Goal: Task Accomplishment & Management: Use online tool/utility

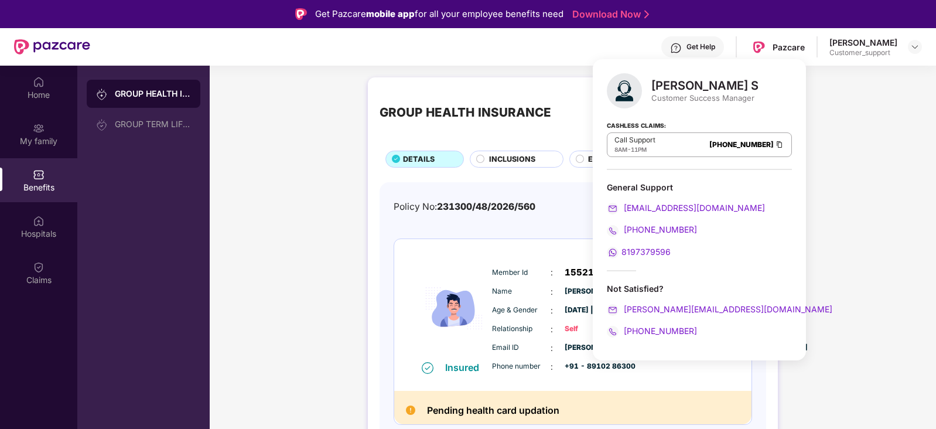
scroll to position [23, 0]
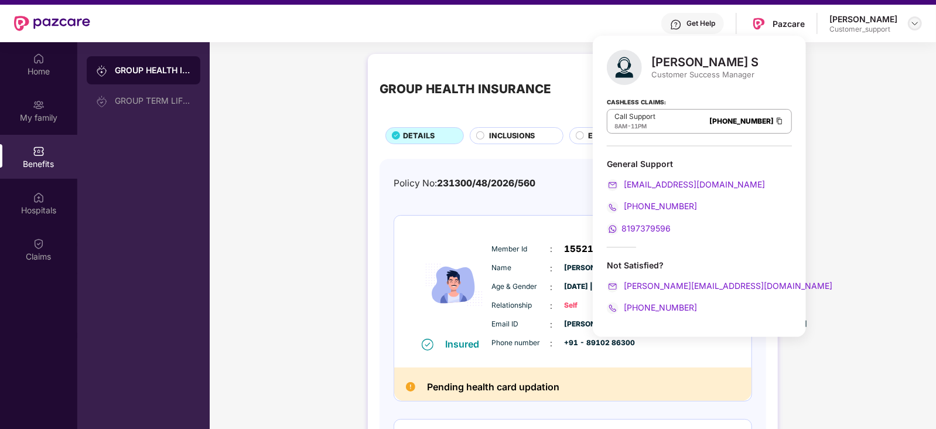
click at [916, 19] on img at bounding box center [914, 23] width 9 height 9
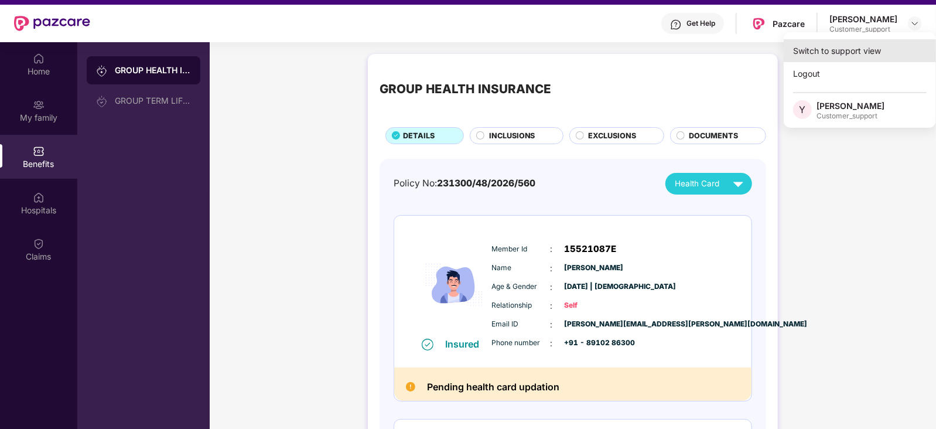
click at [889, 57] on div "Switch to support view" at bounding box center [860, 50] width 152 height 23
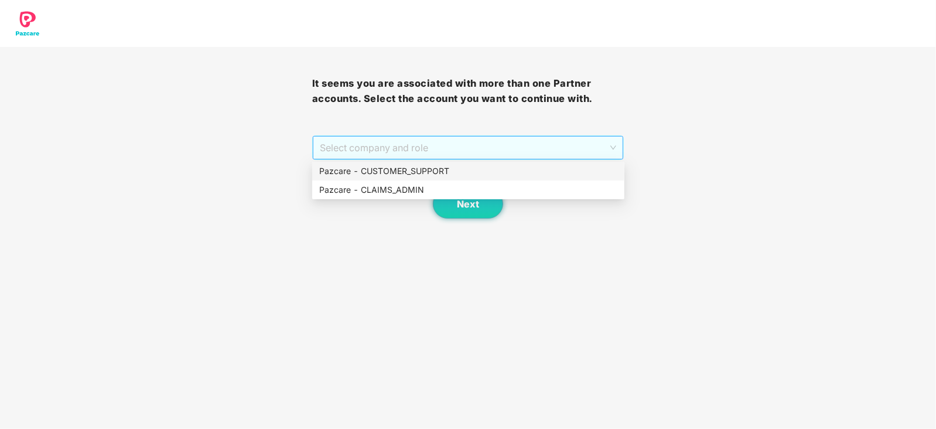
click at [509, 143] on span "Select company and role" at bounding box center [468, 147] width 297 height 22
click at [406, 169] on div "Pazcare - CUSTOMER_SUPPORT" at bounding box center [468, 171] width 298 height 13
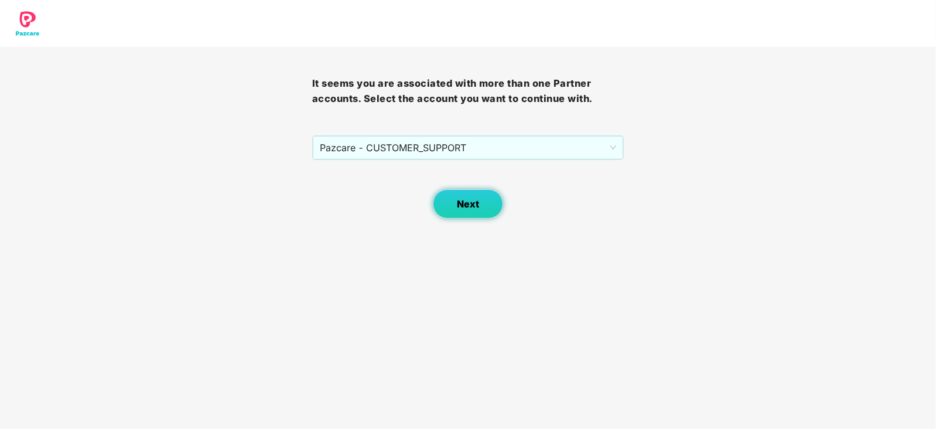
click at [467, 202] on span "Next" at bounding box center [468, 204] width 22 height 11
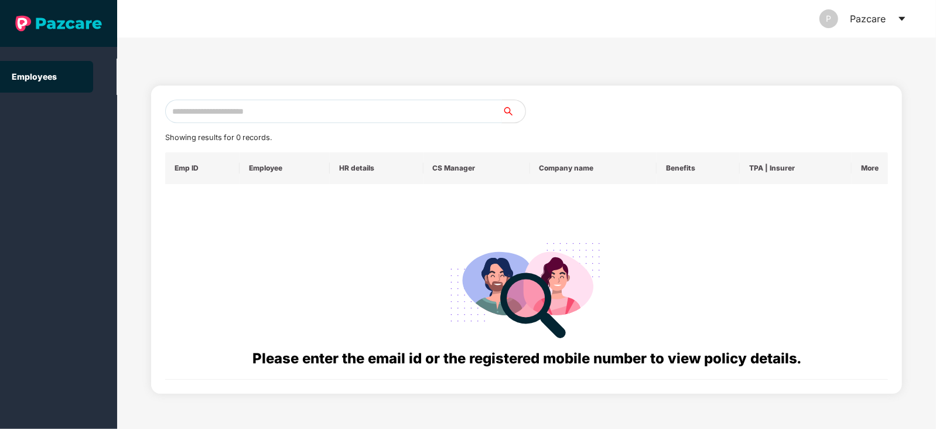
click at [336, 108] on input "text" at bounding box center [333, 111] width 337 height 23
click at [898, 15] on icon "caret-down" at bounding box center [901, 18] width 9 height 9
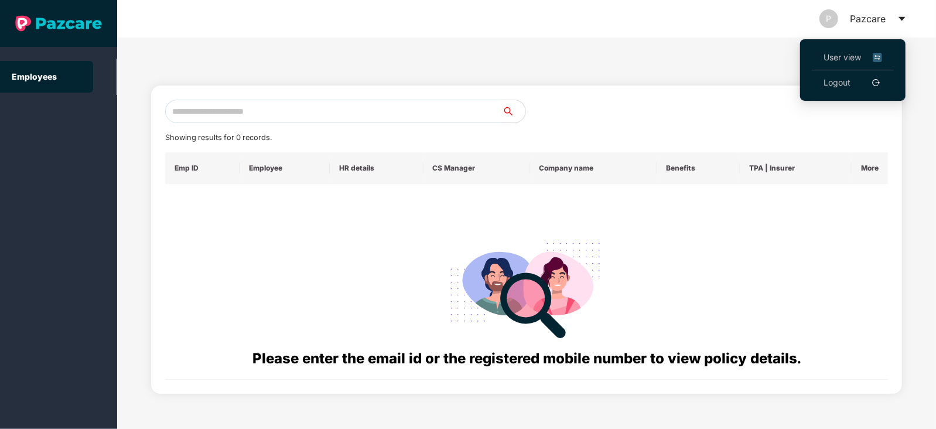
click at [837, 76] on link "Logout" at bounding box center [837, 82] width 27 height 13
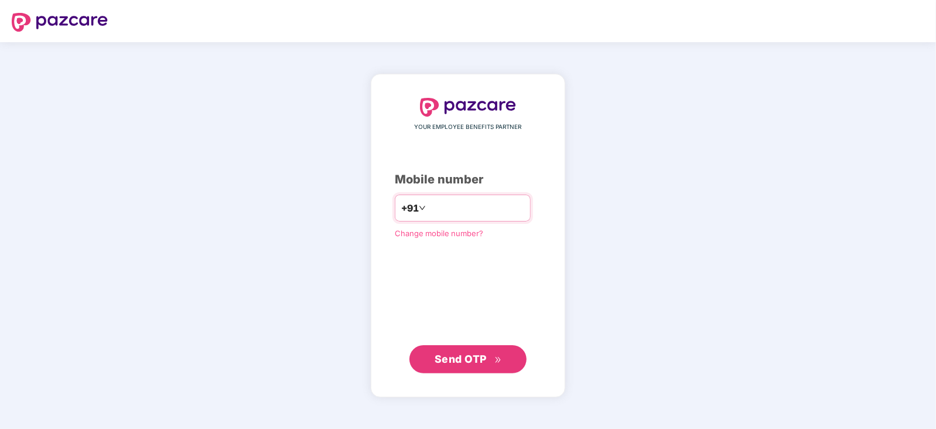
click at [436, 213] on input "number" at bounding box center [476, 208] width 96 height 19
type input "**********"
click at [464, 347] on button "Send OTP" at bounding box center [467, 358] width 117 height 28
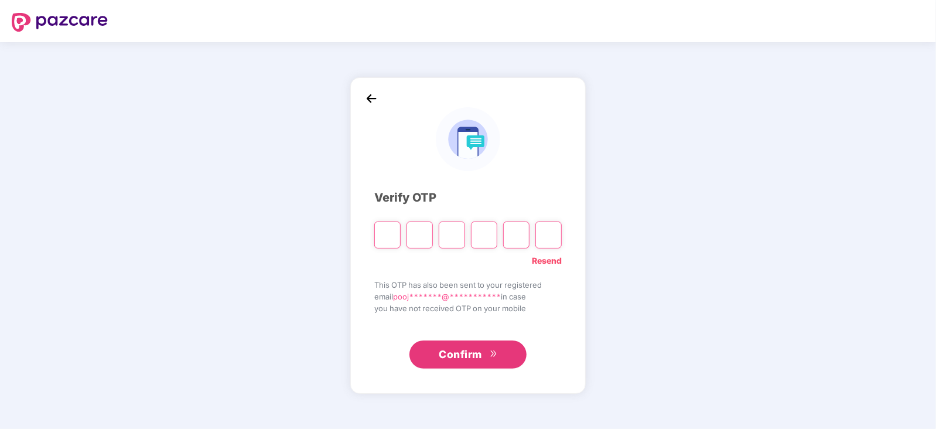
type input "*"
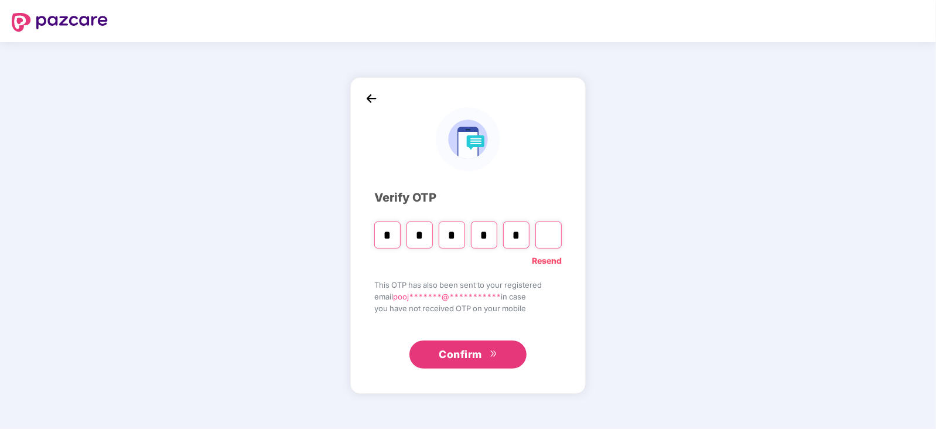
type input "*"
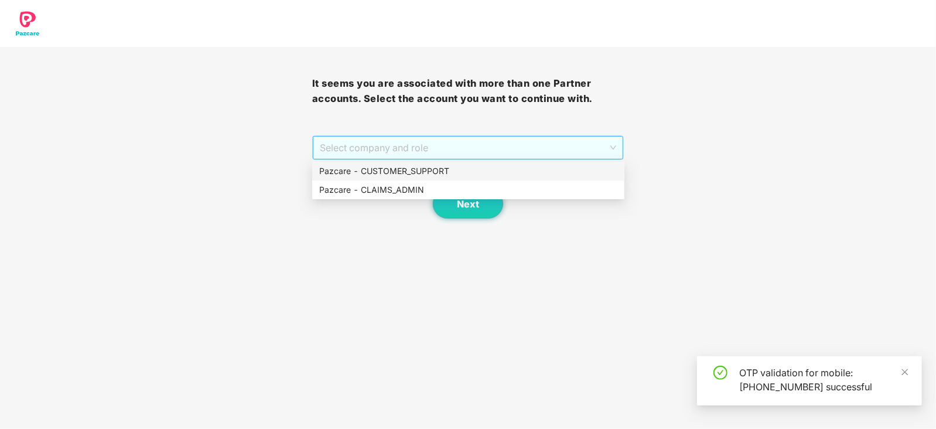
click at [503, 144] on span "Select company and role" at bounding box center [468, 147] width 297 height 22
click at [431, 169] on div "Pazcare - CUSTOMER_SUPPORT" at bounding box center [468, 171] width 298 height 13
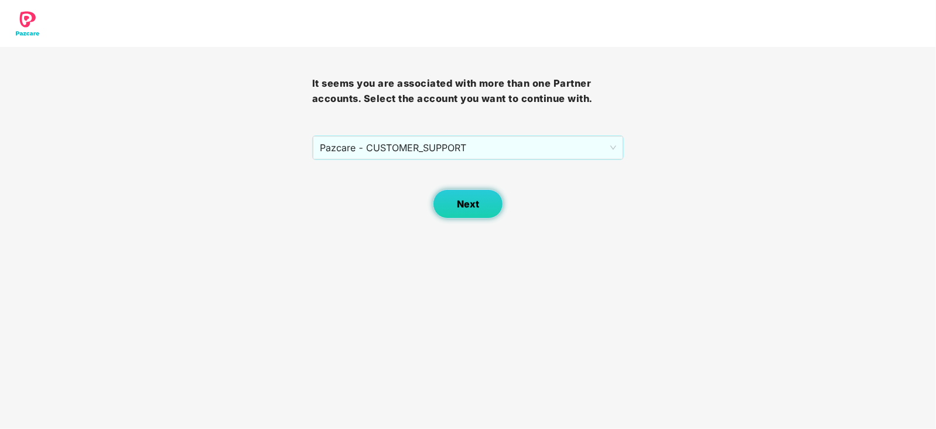
click at [468, 199] on span "Next" at bounding box center [468, 204] width 22 height 11
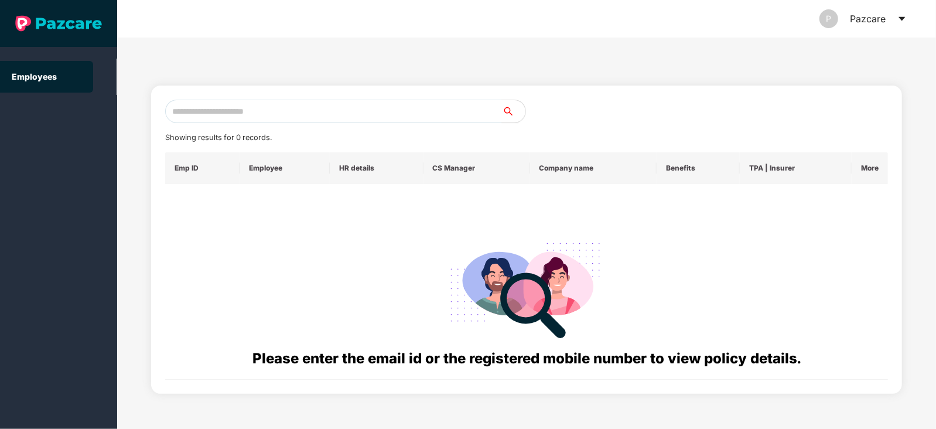
click at [898, 21] on icon "caret-down" at bounding box center [901, 18] width 9 height 9
click at [732, 110] on div at bounding box center [707, 111] width 361 height 23
click at [385, 117] on input "text" at bounding box center [333, 111] width 337 height 23
